Goal: Information Seeking & Learning: Check status

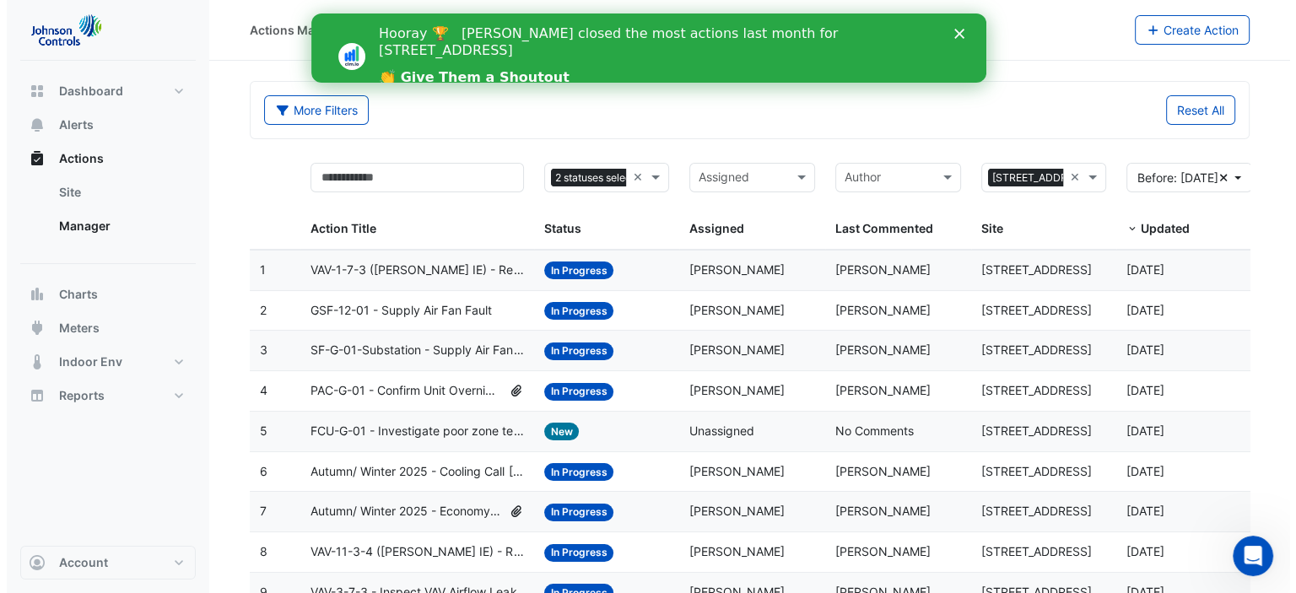
scroll to position [102, 0]
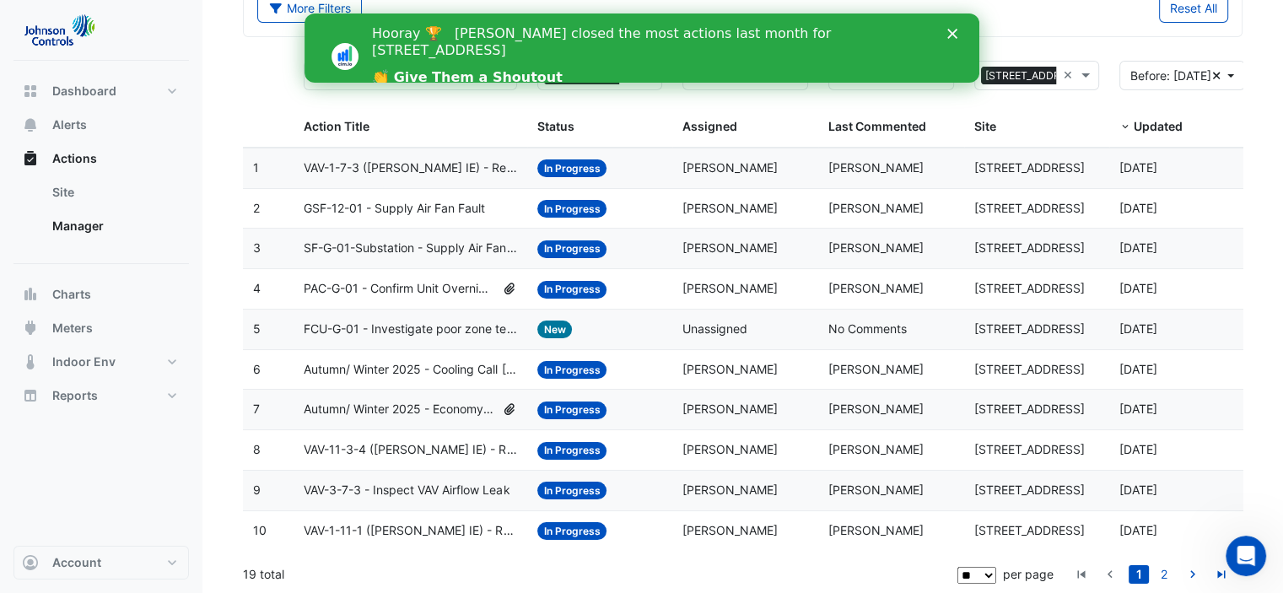
click at [430, 364] on span "Autumn/ Winter 2025 - Cooling Call [BEEP]" at bounding box center [410, 369] width 213 height 19
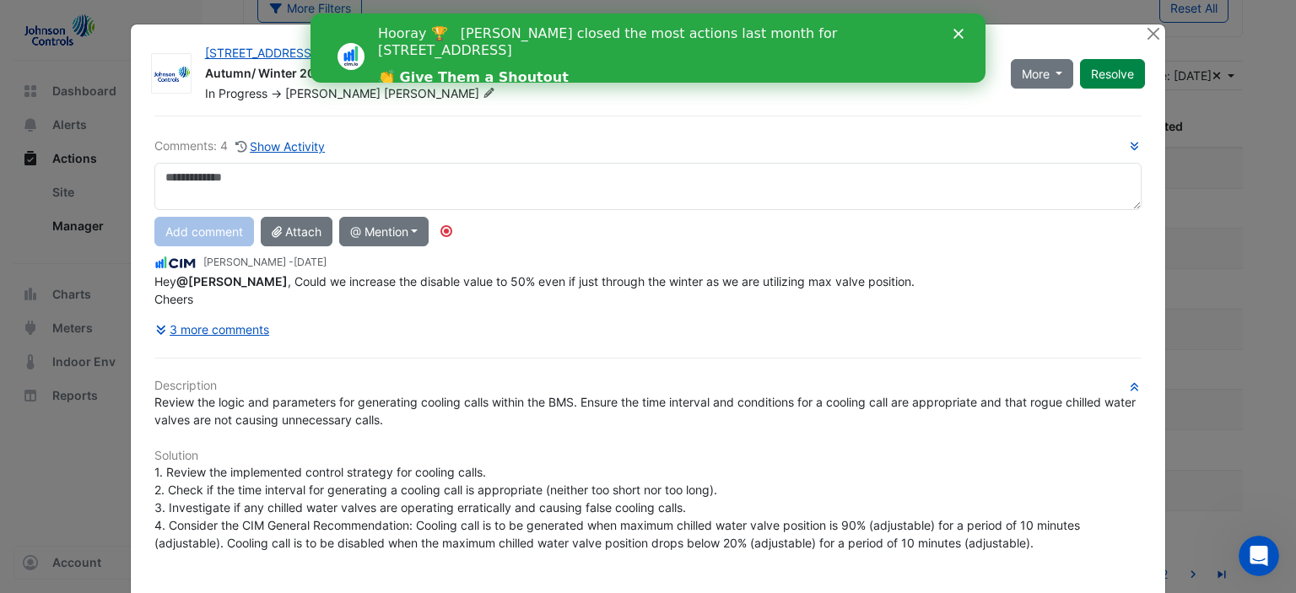
scroll to position [84, 0]
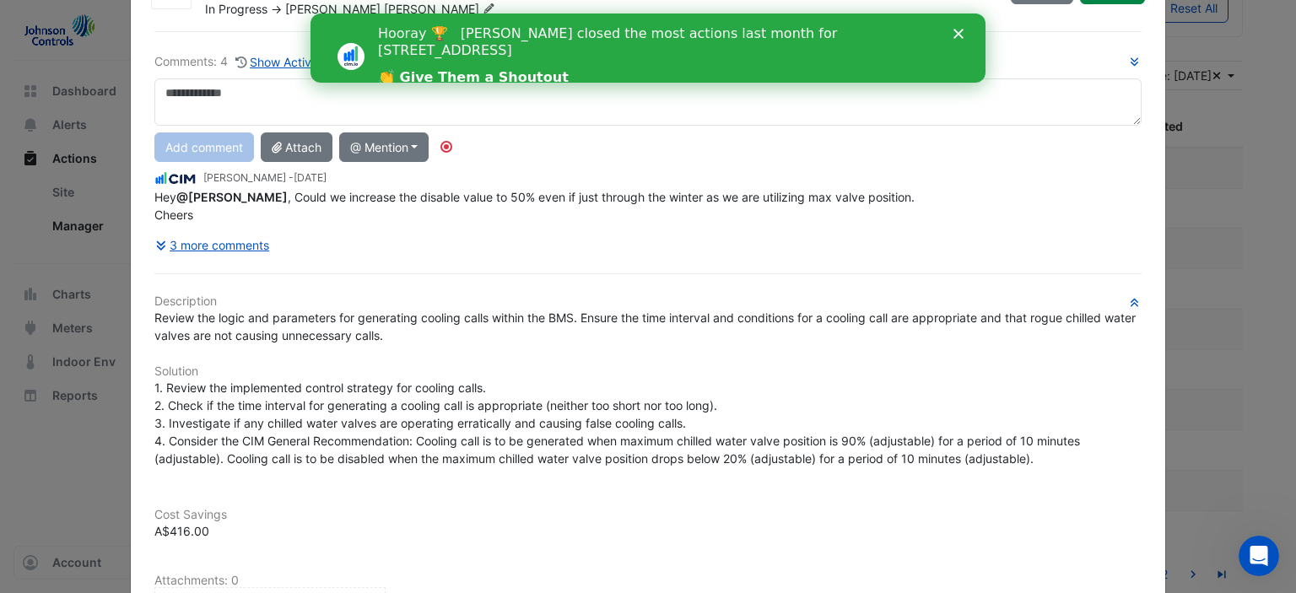
click at [566, 492] on div "Cost Savings A$416.00" at bounding box center [648, 514] width 1008 height 52
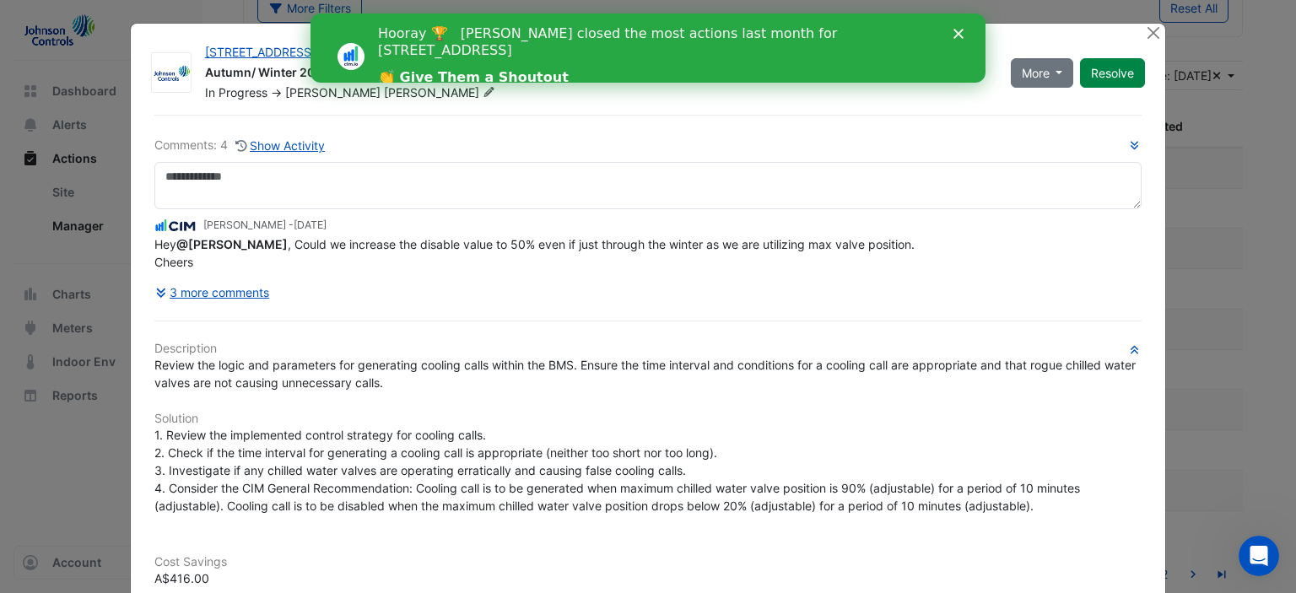
scroll to position [0, 0]
click at [953, 30] on icon "Close" at bounding box center [958, 34] width 10 height 10
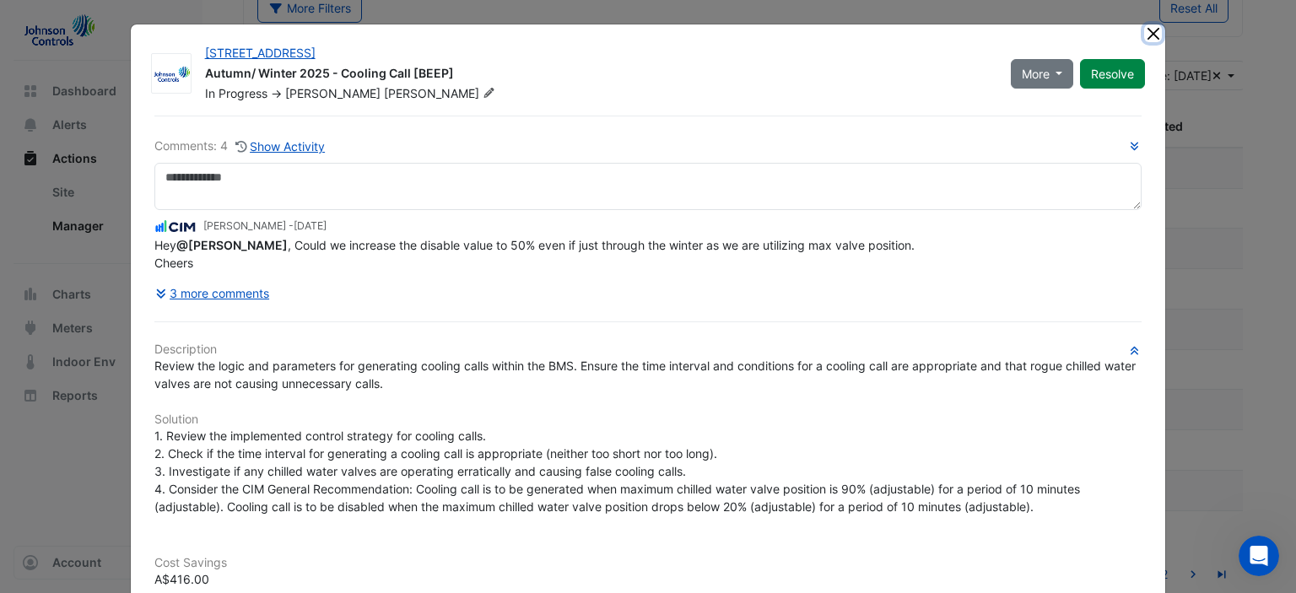
click at [1150, 35] on button "Close" at bounding box center [1153, 33] width 18 height 18
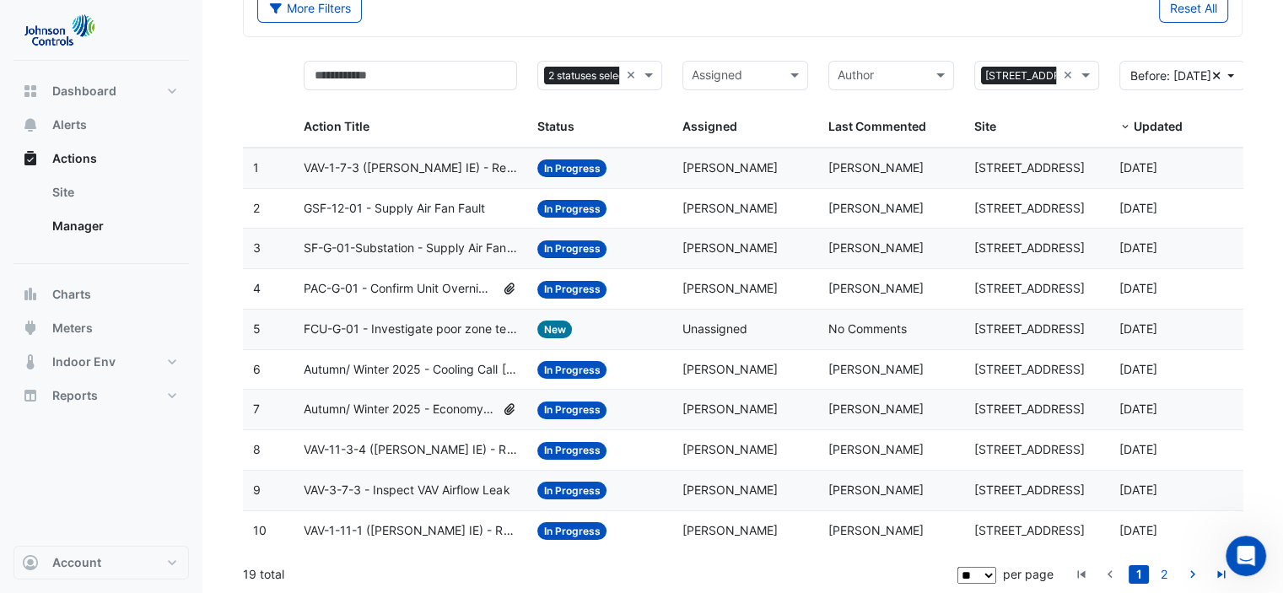
click at [415, 401] on span "Autumn/ Winter 2025 - Economy Cycle [BEEP]" at bounding box center [399, 409] width 191 height 19
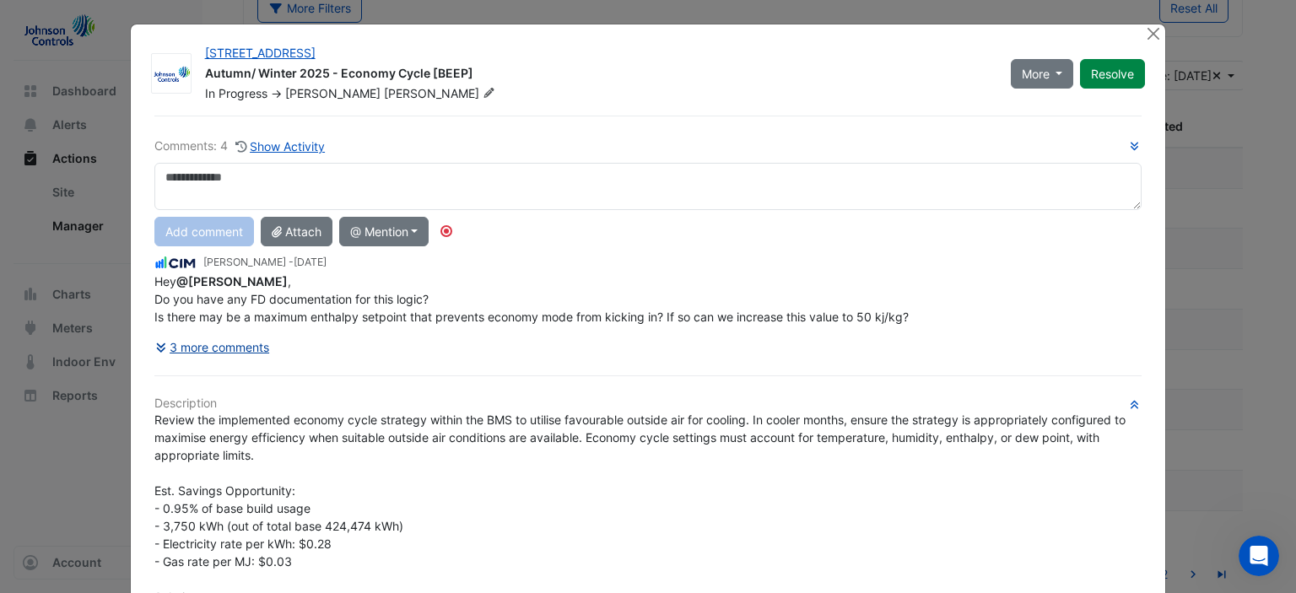
click at [236, 342] on button "3 more comments" at bounding box center [212, 347] width 116 height 30
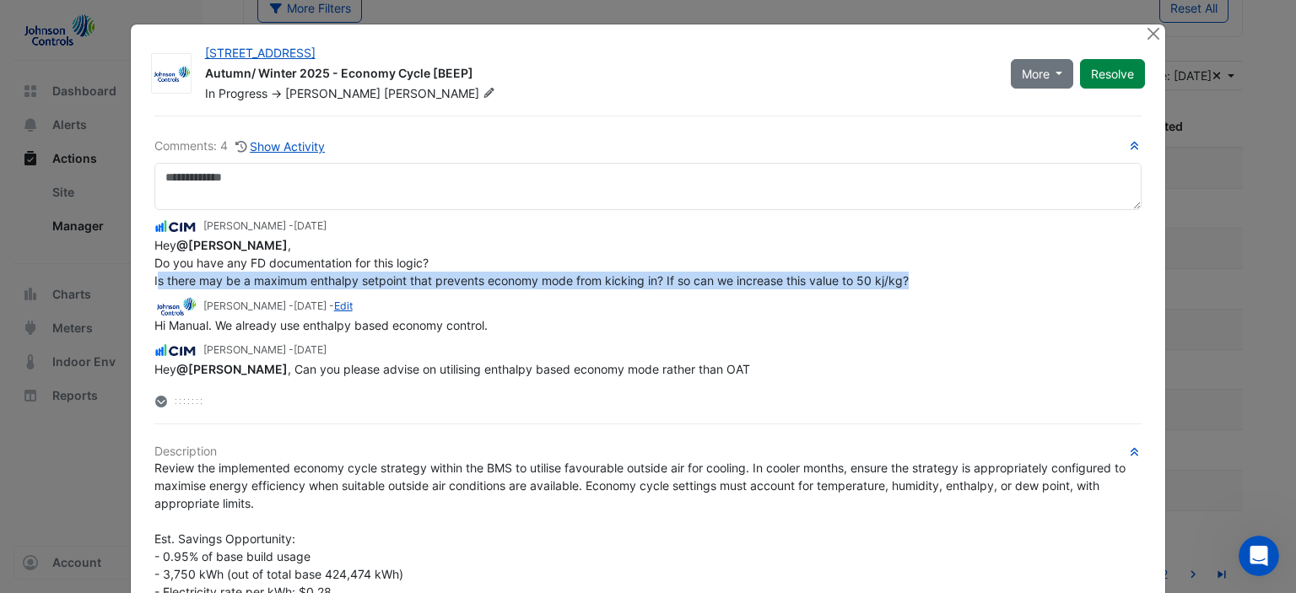
drag, startPoint x: 151, startPoint y: 279, endPoint x: 933, endPoint y: 277, distance: 781.9
click at [929, 279] on div "Hey @[PERSON_NAME] , Do you have any FD documentation for this logic? Is there …" at bounding box center [648, 262] width 988 height 53
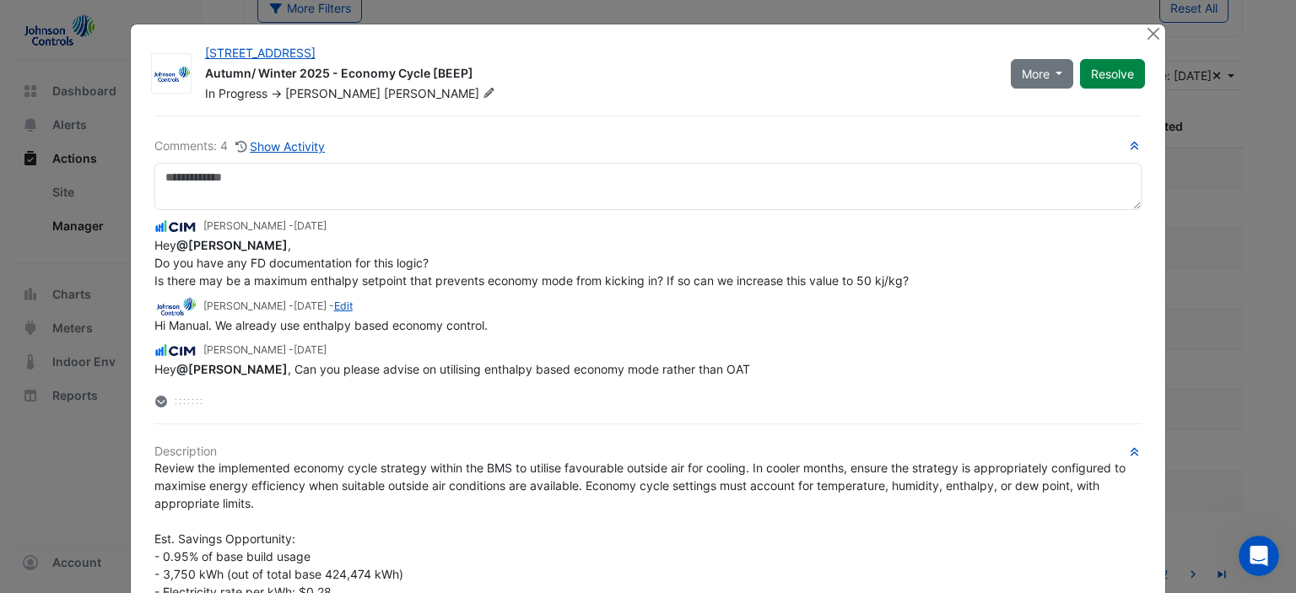
click at [521, 290] on div "[PERSON_NAME] - [DATE] Hey @[PERSON_NAME] , Do you have any FD documentation fo…" at bounding box center [648, 294] width 988 height 169
click at [514, 316] on div "Hi Manual. We already use enthalpy based economy control." at bounding box center [648, 325] width 988 height 18
drag, startPoint x: 497, startPoint y: 323, endPoint x: 145, endPoint y: 326, distance: 351.7
click at [1156, 40] on div at bounding box center [1154, 33] width 21 height 19
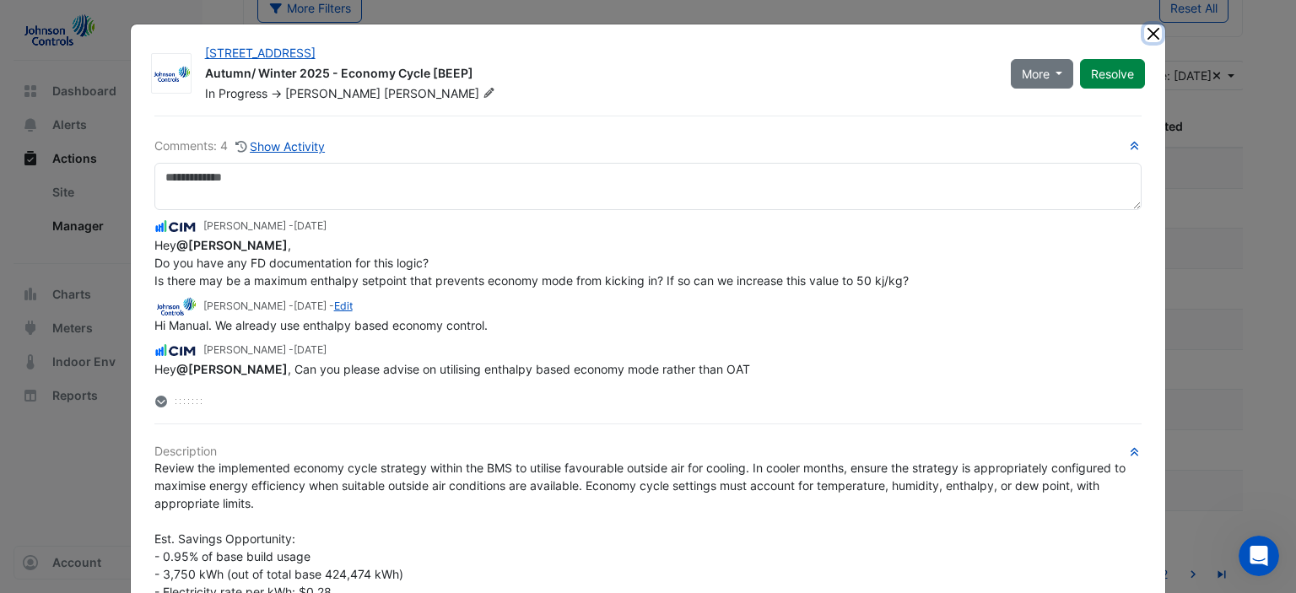
click at [1148, 35] on button "Close" at bounding box center [1153, 33] width 18 height 18
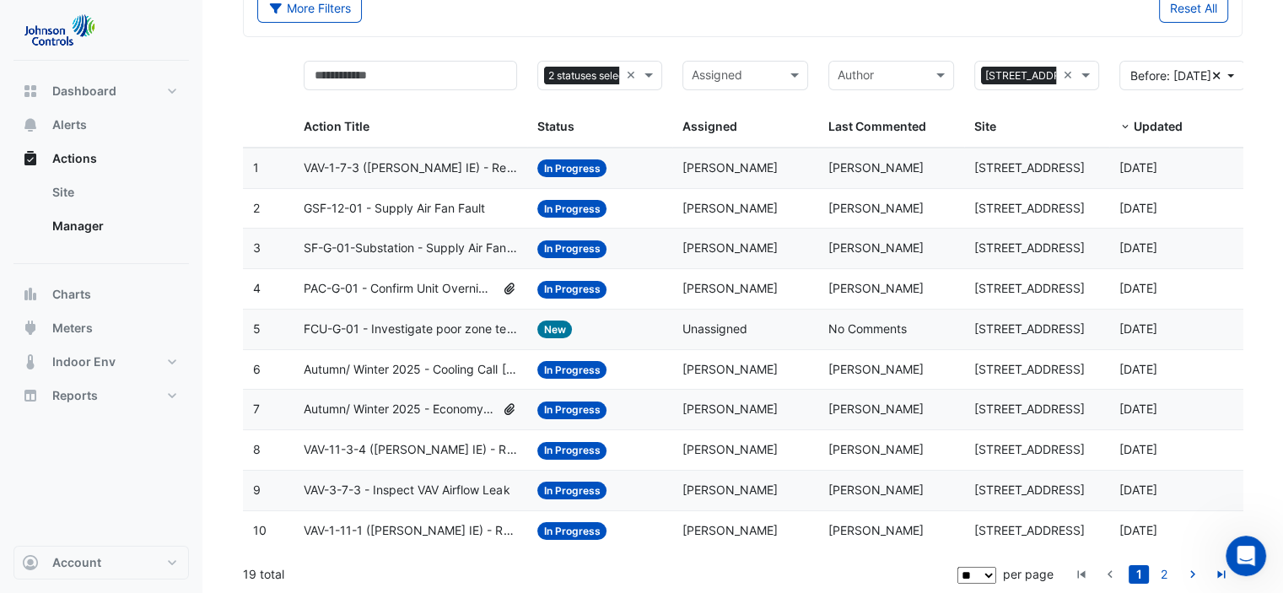
click at [401, 401] on span "Autumn/ Winter 2025 - Economy Cycle [BEEP]" at bounding box center [399, 409] width 191 height 19
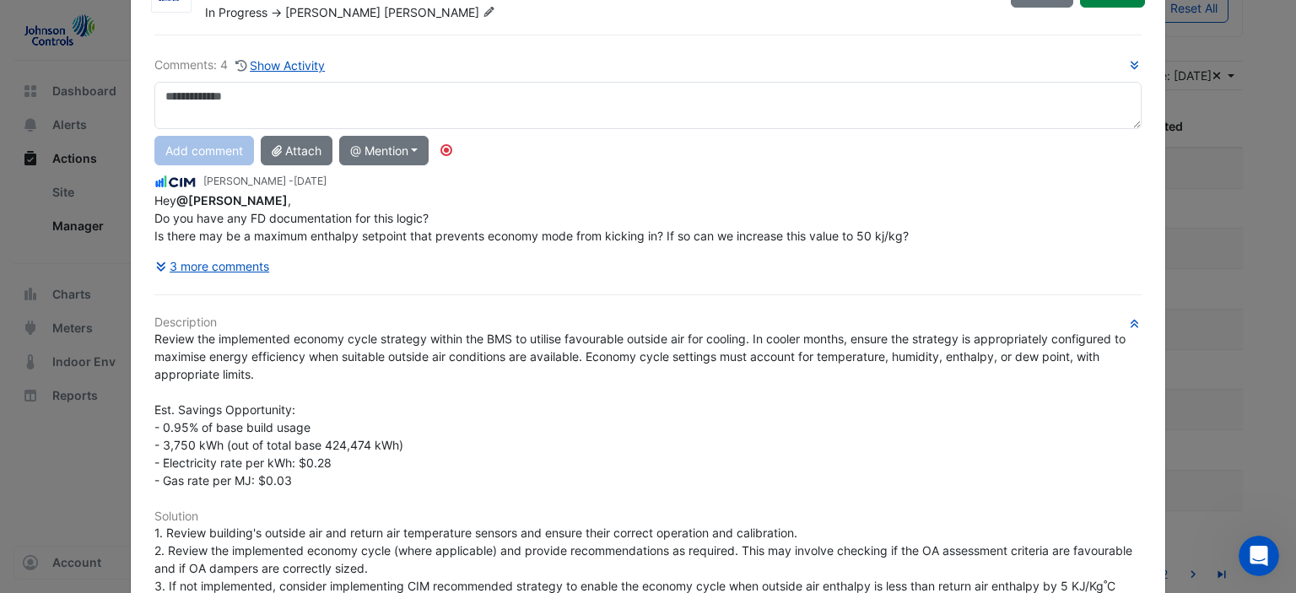
scroll to position [80, 0]
